Goal: Go to known website: Access a specific website the user already knows

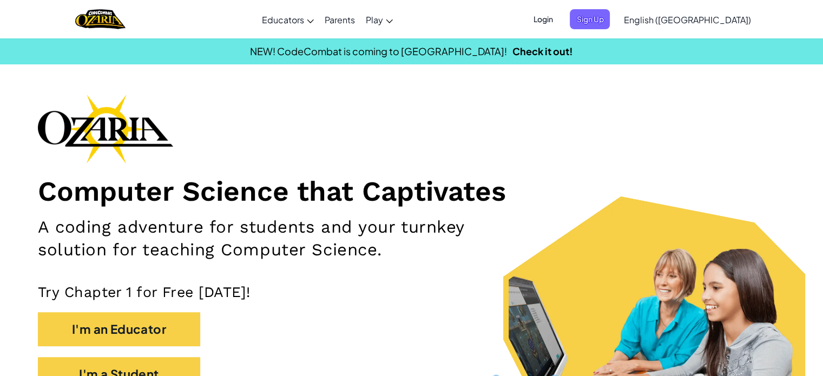
click at [559, 17] on span "Login" at bounding box center [542, 19] width 32 height 20
